Goal: Transaction & Acquisition: Purchase product/service

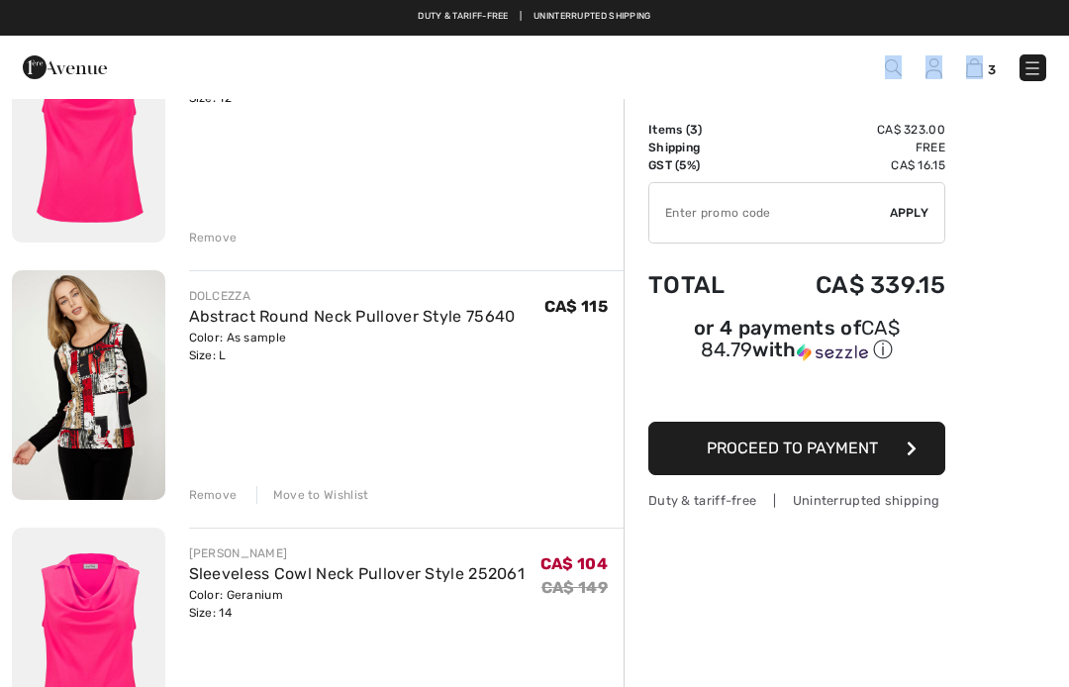
scroll to position [232, 0]
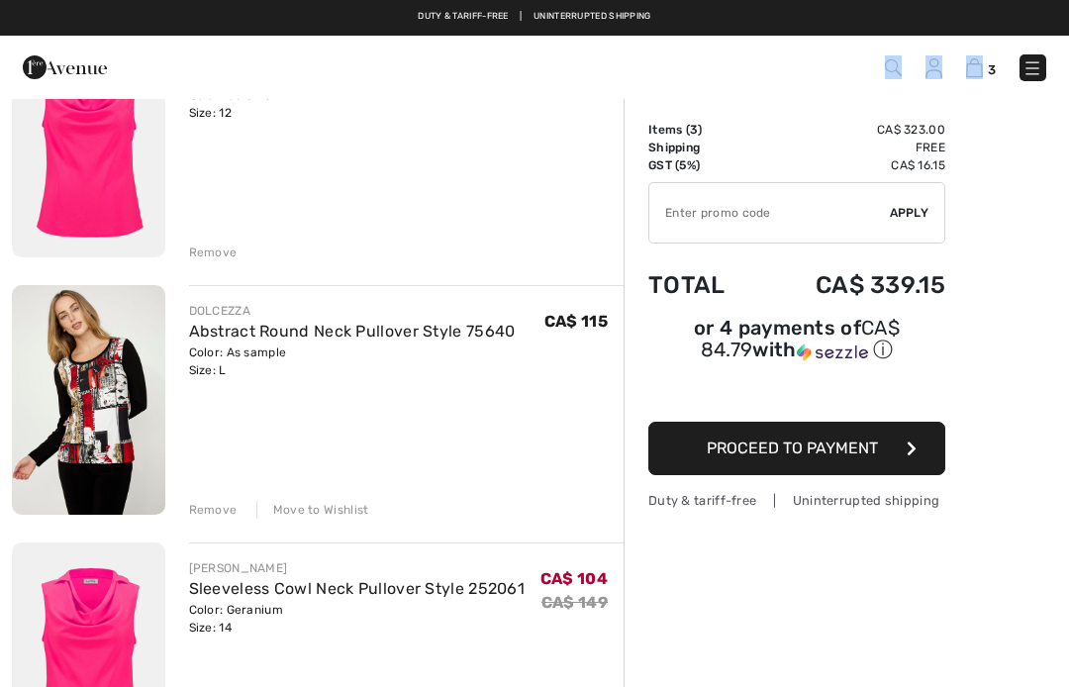
click at [216, 246] on div "Remove" at bounding box center [213, 253] width 49 height 18
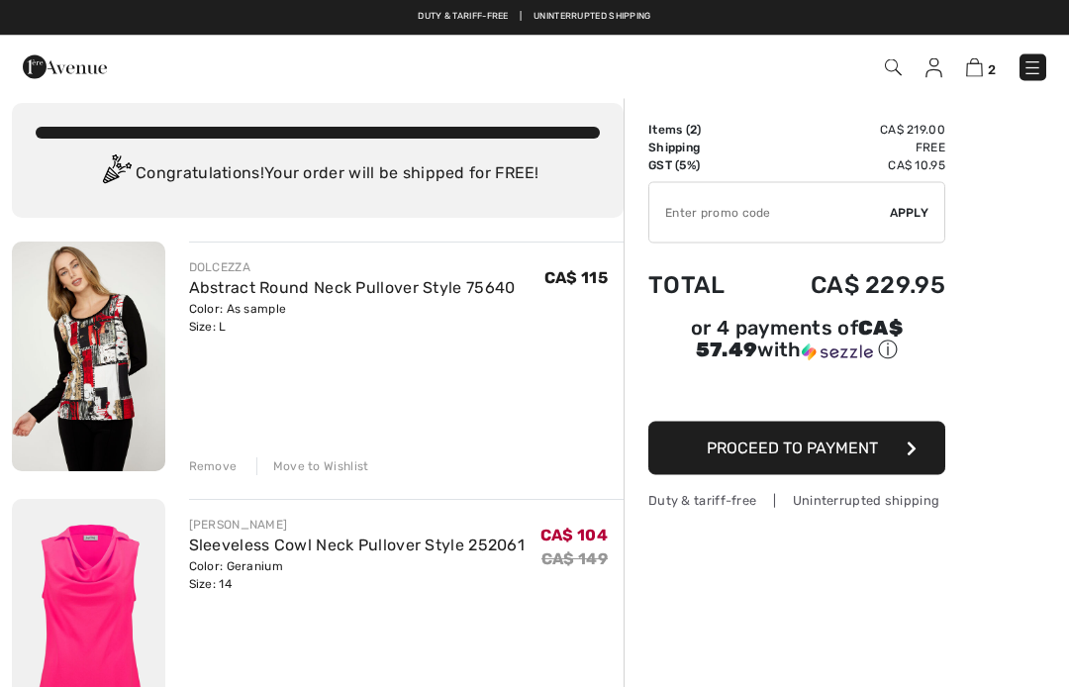
scroll to position [0, 0]
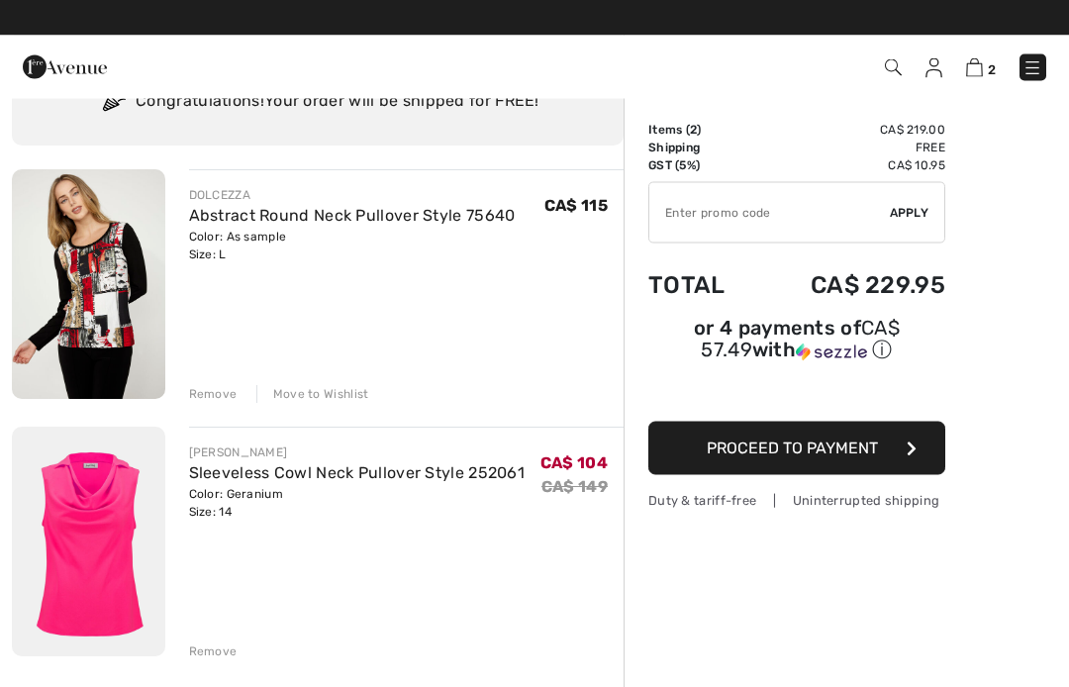
scroll to position [87, 0]
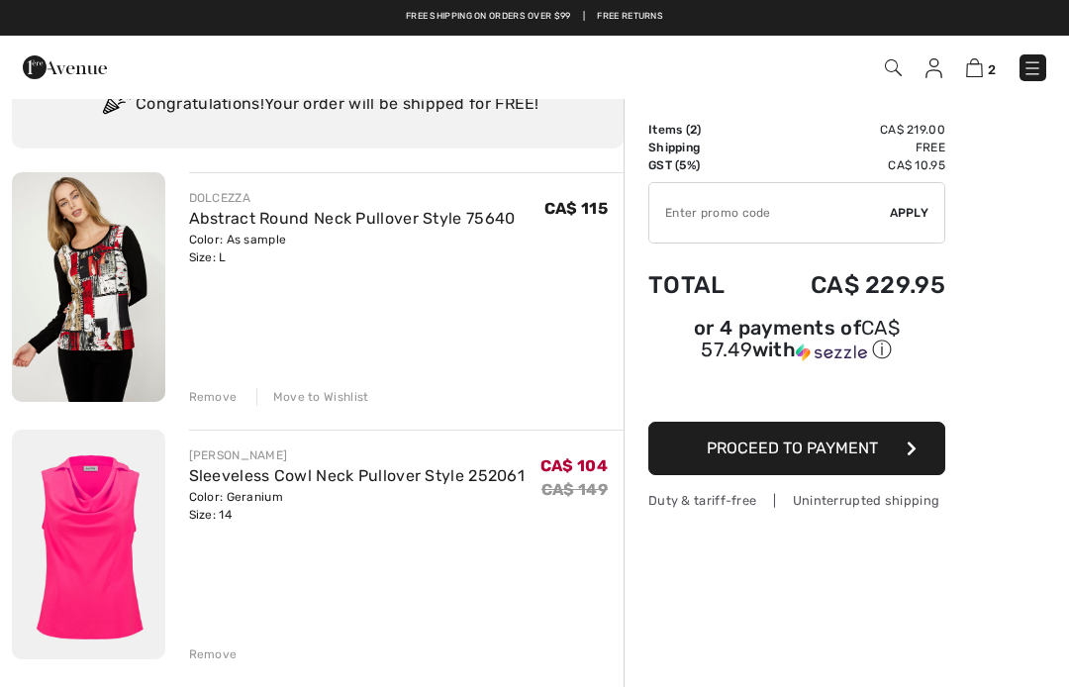
click at [324, 395] on div "Move to Wishlist" at bounding box center [312, 397] width 113 height 18
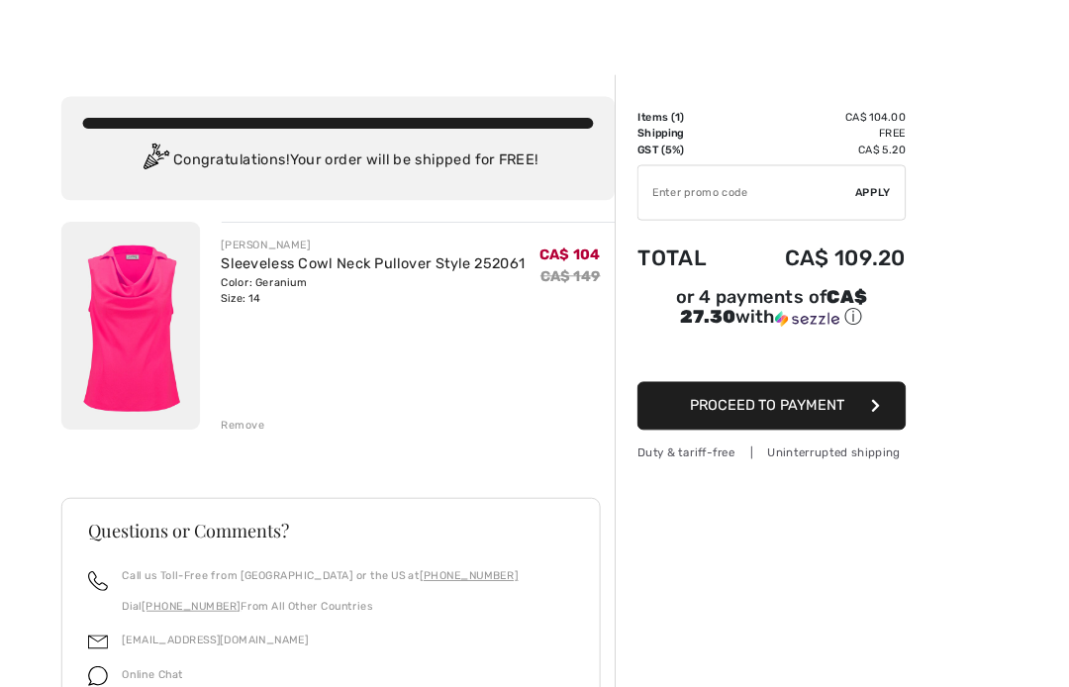
scroll to position [0, 0]
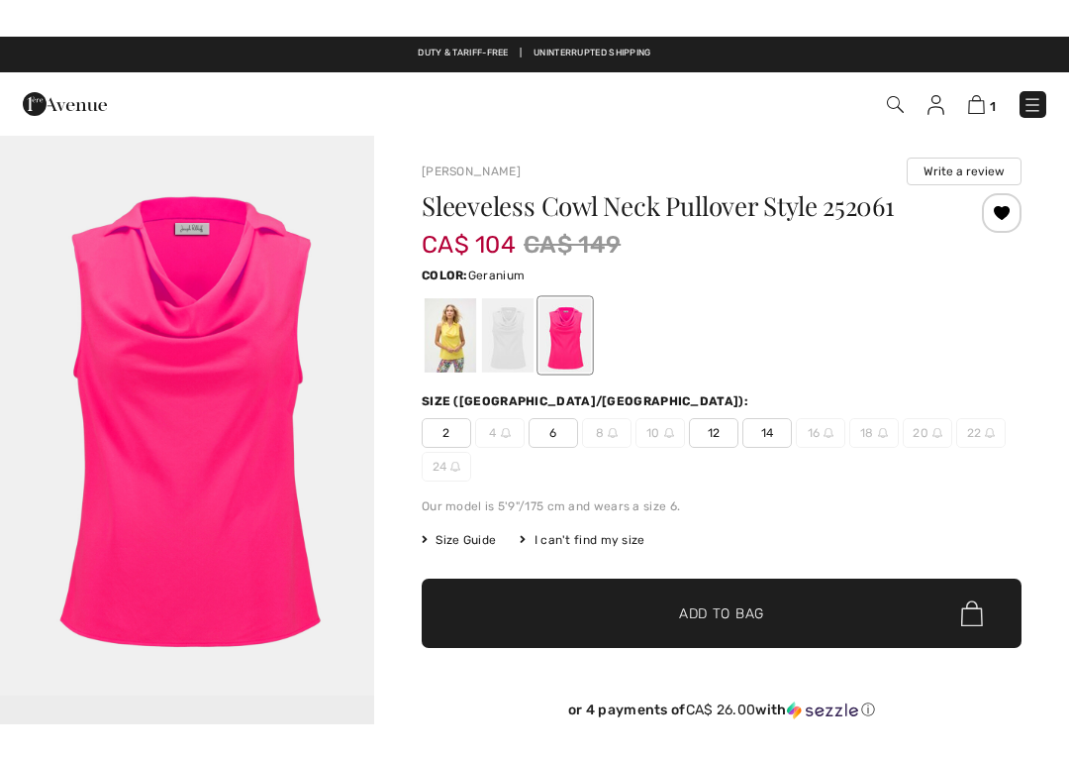
scroll to position [8, 0]
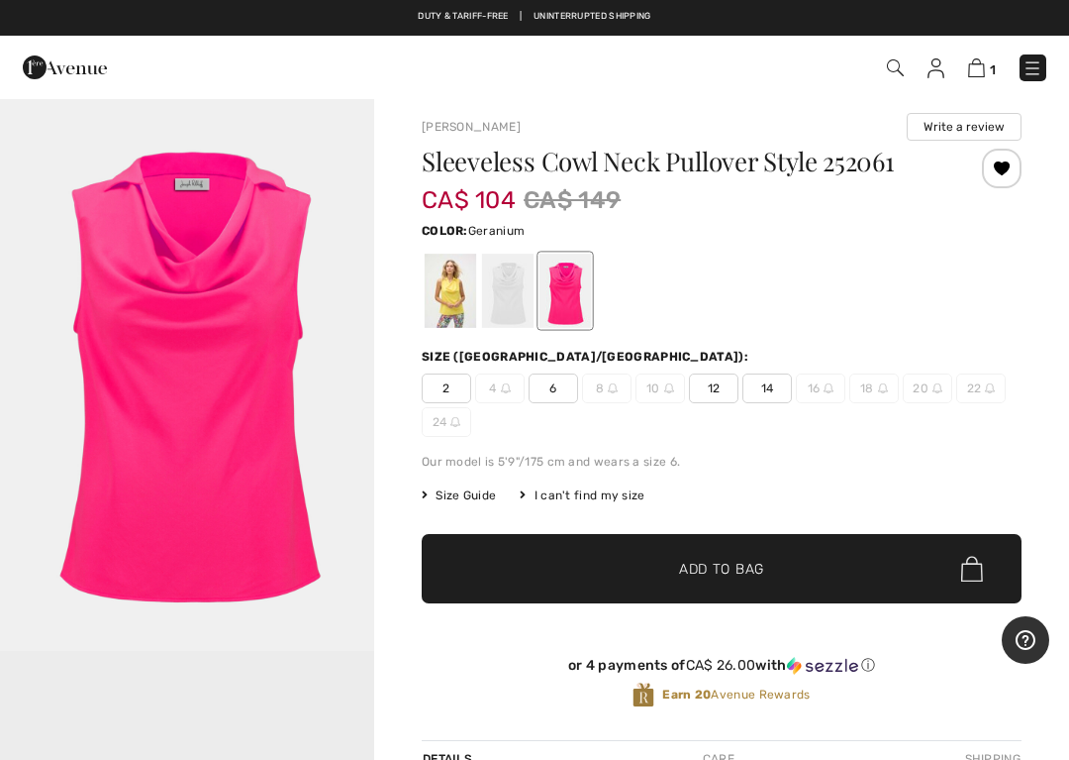
click at [526, 285] on div at bounding box center [507, 291] width 51 height 74
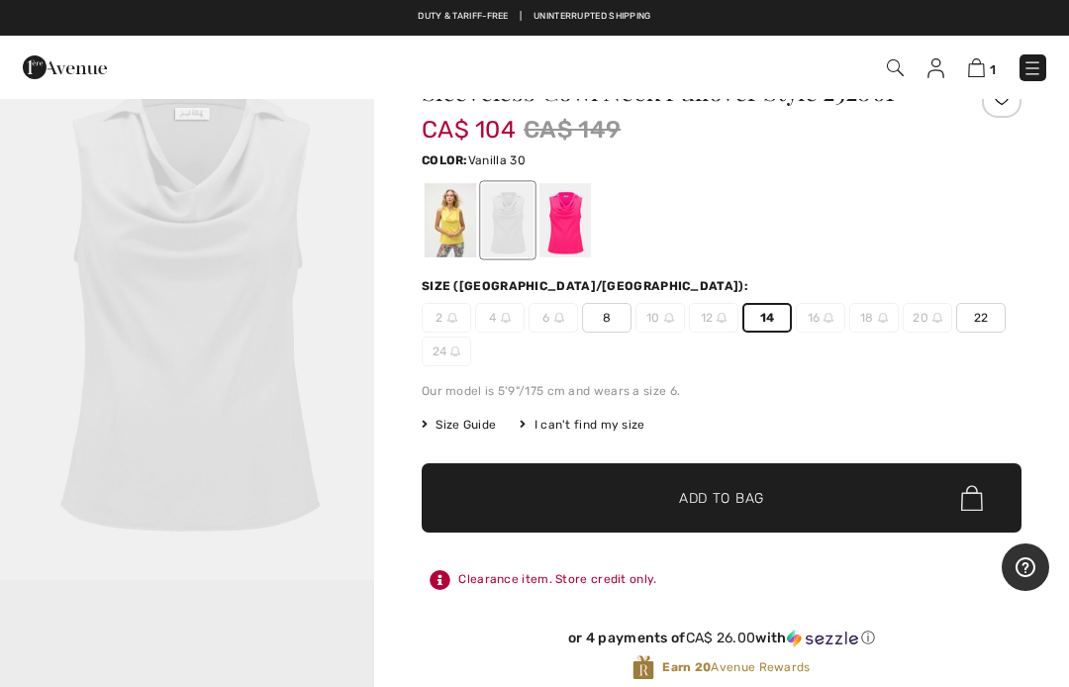
scroll to position [76, 0]
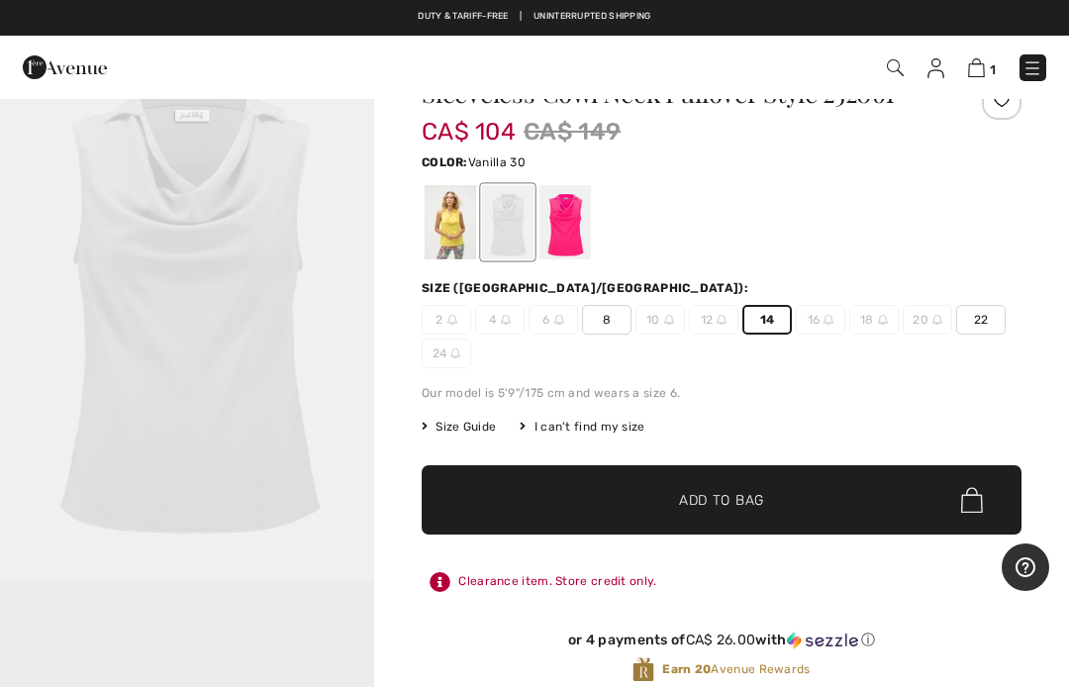
click at [1056, 333] on div "[PERSON_NAME] Write a review Sleeveless Cowl Neck Pullover Style 252061 CA$ 104…" at bounding box center [721, 626] width 695 height 1210
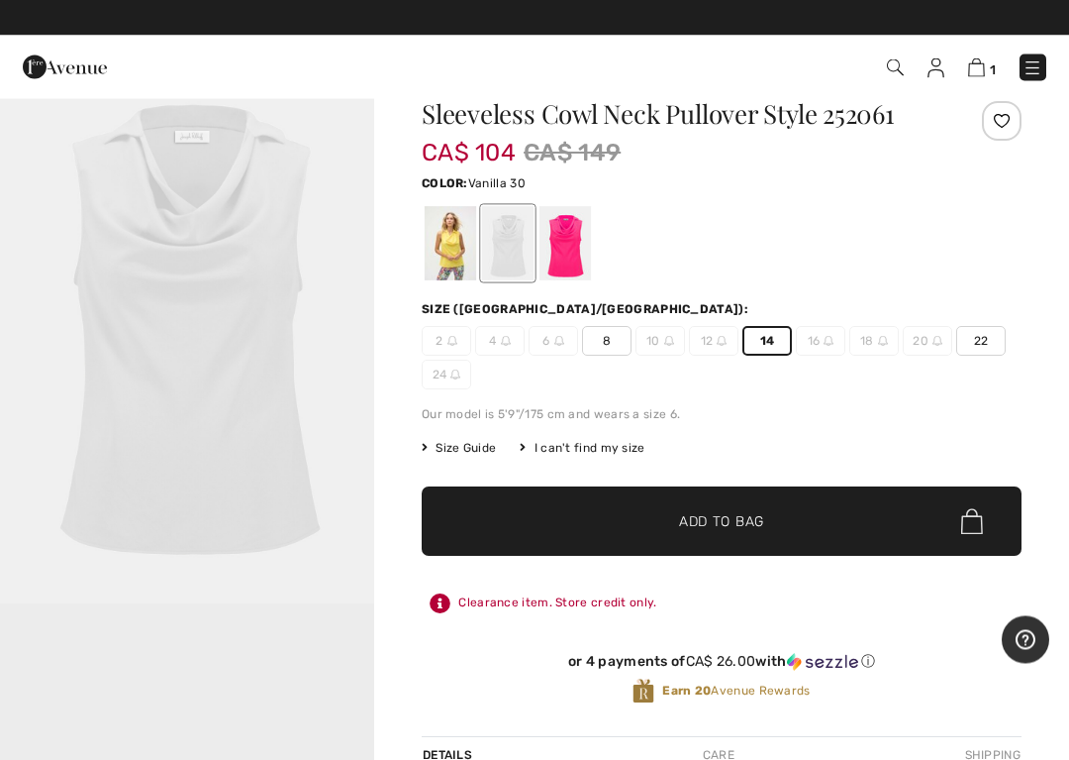
scroll to position [55, 0]
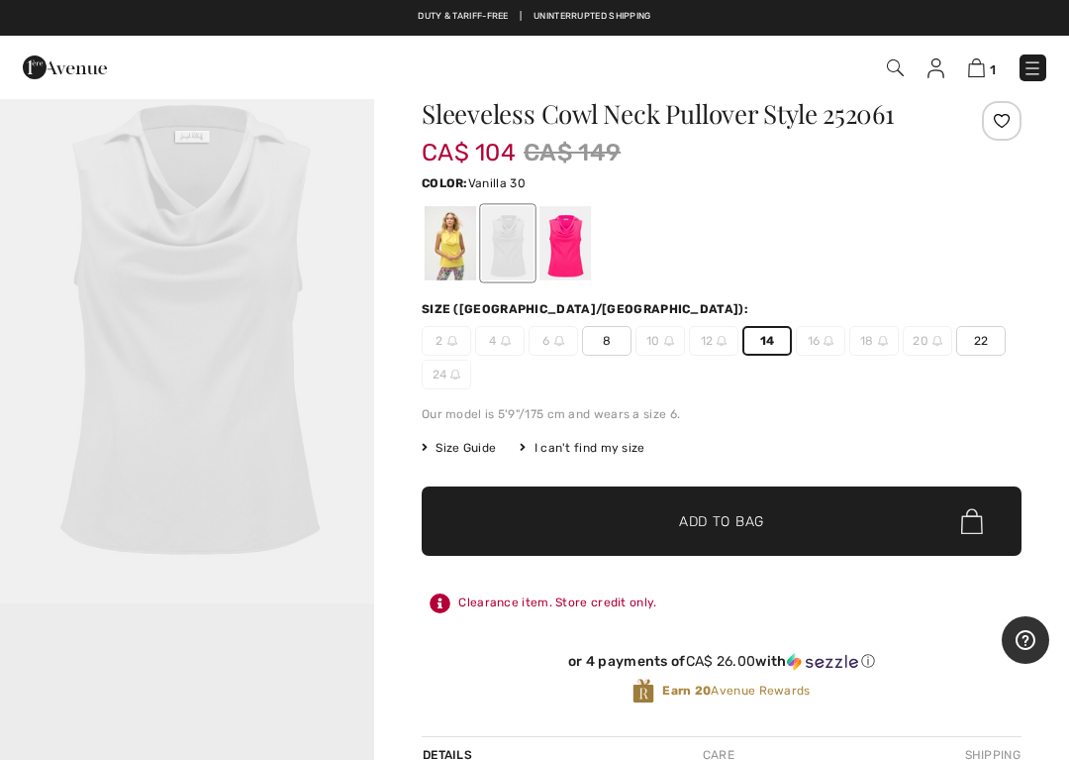
click at [738, 521] on span "Add to Bag" at bounding box center [721, 521] width 85 height 21
click at [989, 56] on link "2" at bounding box center [982, 67] width 30 height 24
